Goal: Check status: Check status

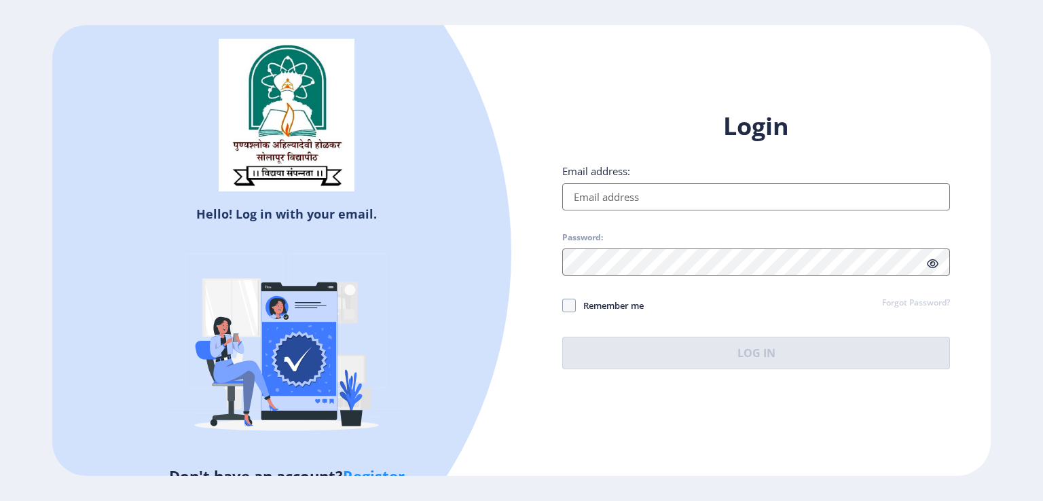
click at [649, 191] on input "Email address:" at bounding box center [756, 196] width 388 height 27
type input "[EMAIL_ADDRESS][DOMAIN_NAME]"
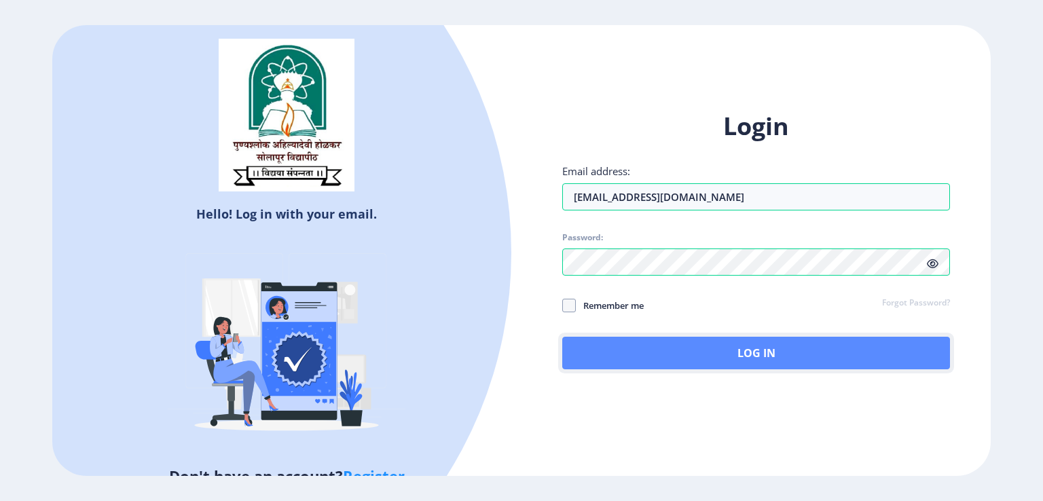
click at [743, 359] on button "Log In" at bounding box center [756, 353] width 388 height 33
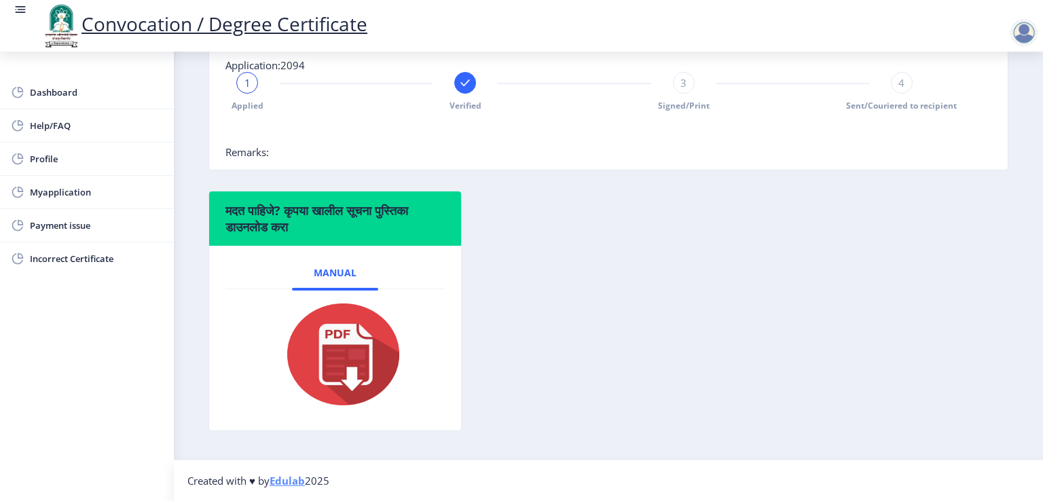
scroll to position [339, 0]
click at [73, 197] on span "Myapplication" at bounding box center [96, 192] width 133 height 16
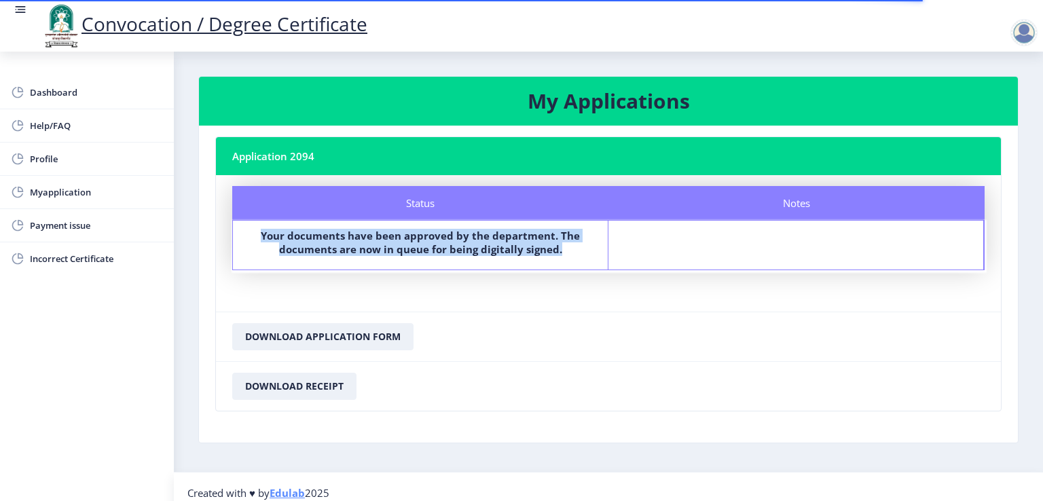
drag, startPoint x: 564, startPoint y: 246, endPoint x: 263, endPoint y: 225, distance: 301.5
click at [263, 225] on div "Status Your documents have been approved by the department. The documents are n…" at bounding box center [420, 245] width 375 height 49
